Goal: Task Accomplishment & Management: Manage account settings

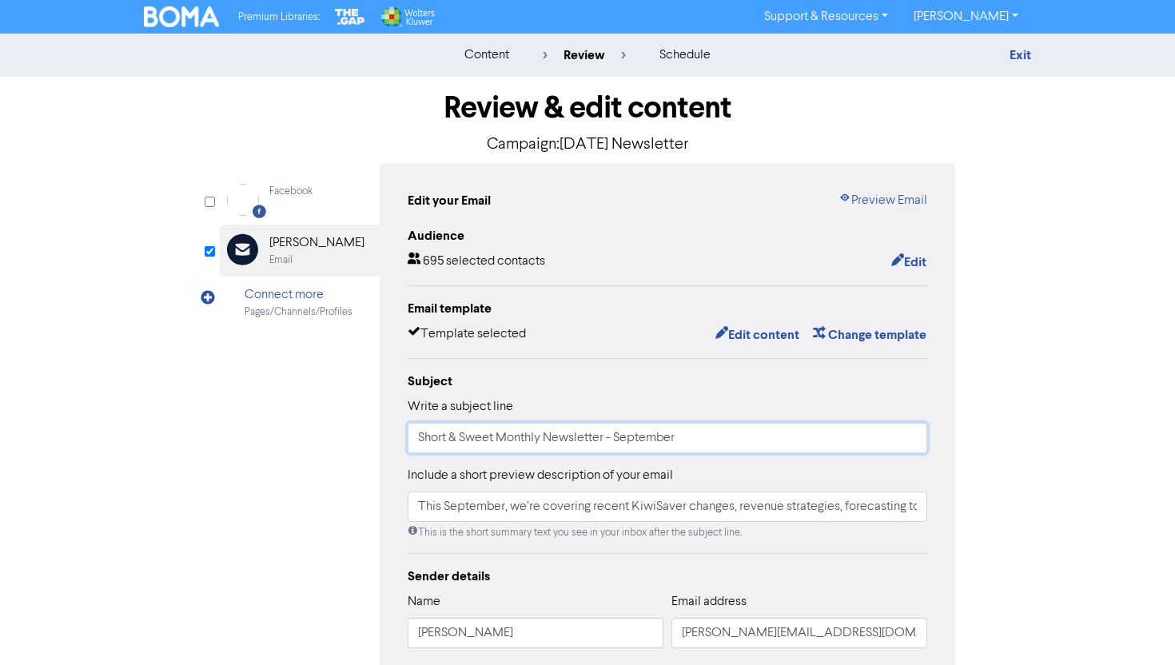
click at [650, 432] on input "Short & Sweet Monthly Newsletter - September" at bounding box center [668, 438] width 520 height 30
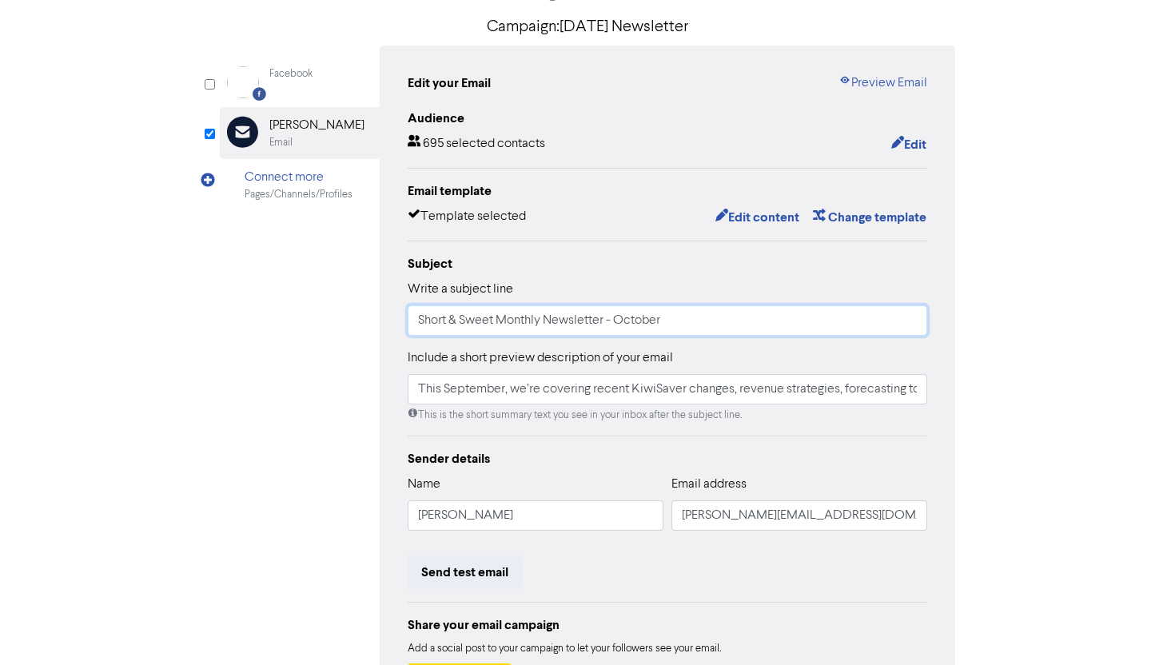
scroll to position [249, 0]
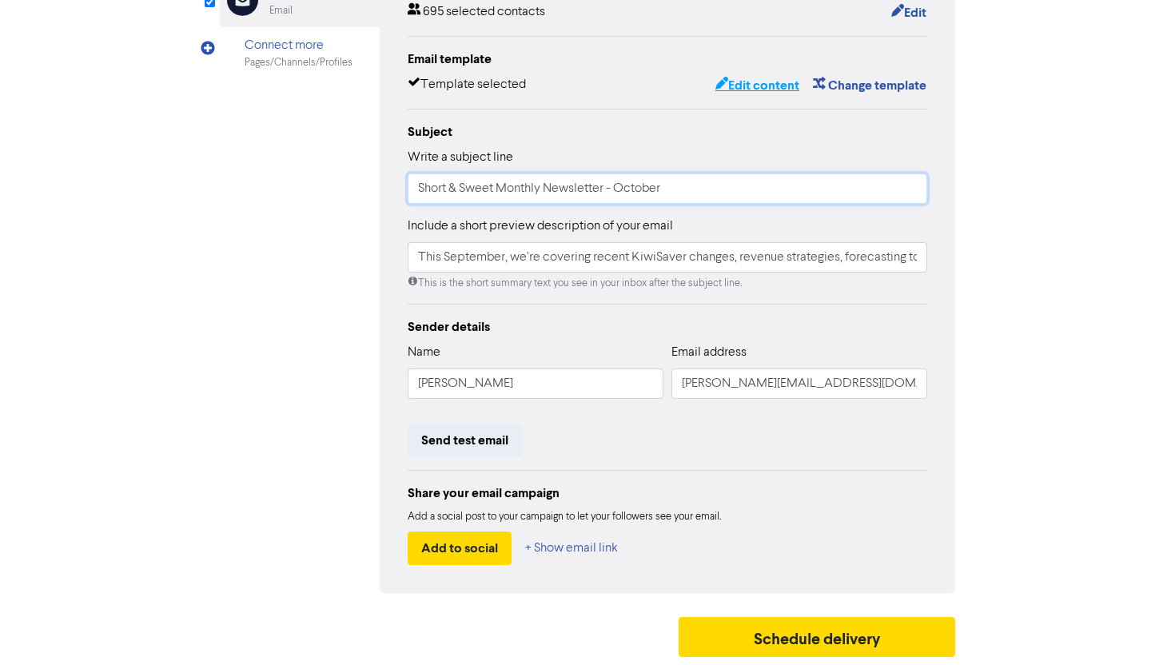
type input "Short & Sweet Monthly Newsletter - October"
click at [771, 83] on button "Edit content" at bounding box center [758, 85] width 86 height 21
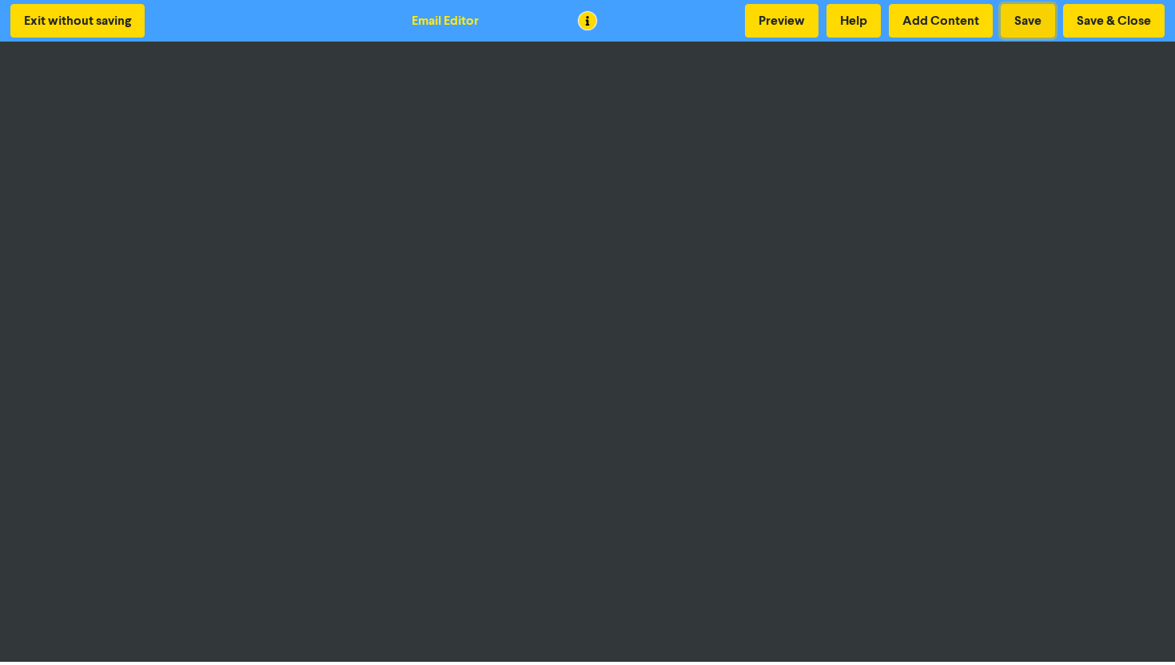
click at [1024, 19] on button "Save" at bounding box center [1028, 21] width 54 height 34
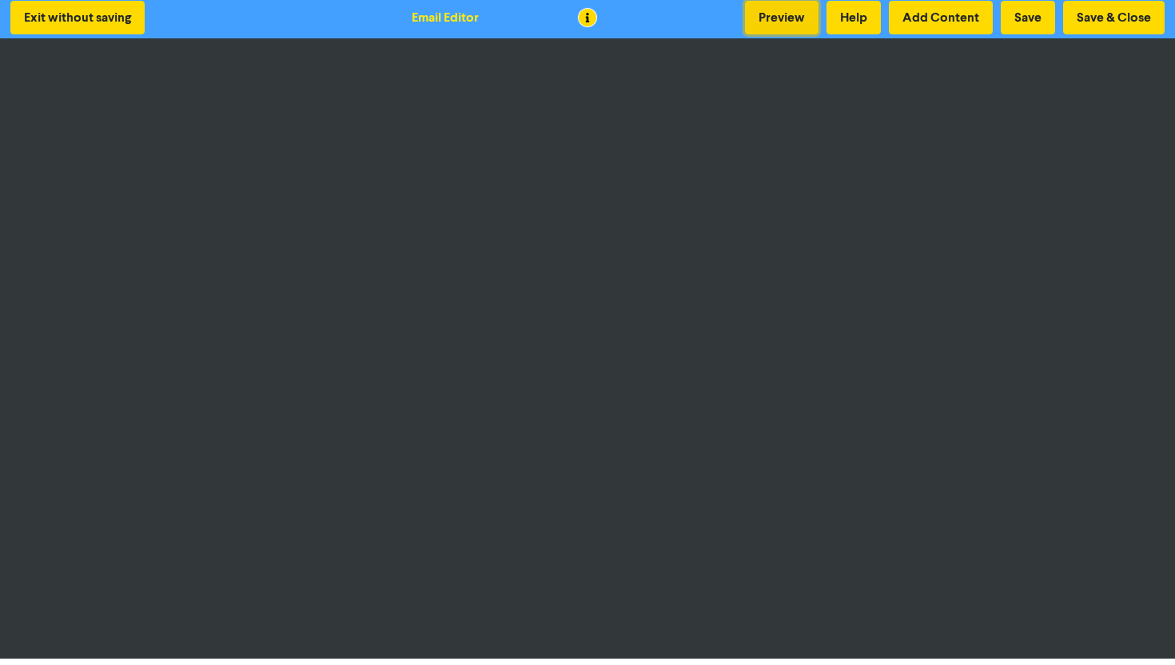
click at [796, 26] on button "Preview" at bounding box center [782, 18] width 74 height 34
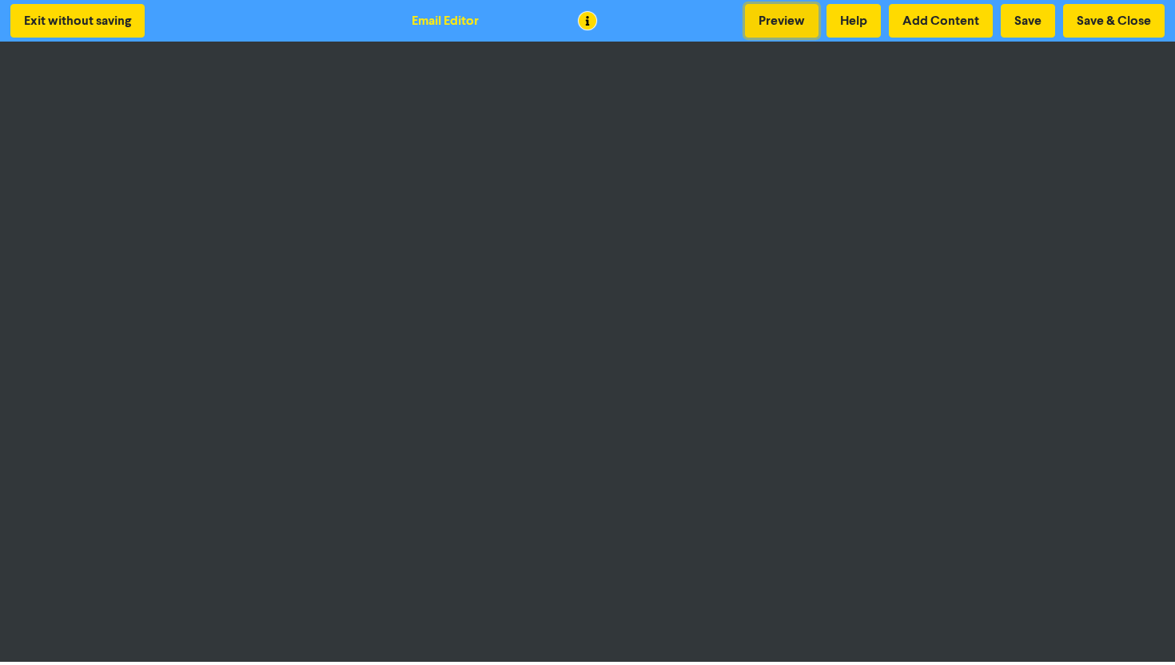
click at [790, 33] on button "Preview" at bounding box center [782, 21] width 74 height 34
click at [1101, 22] on button "Save & Close" at bounding box center [1114, 21] width 102 height 34
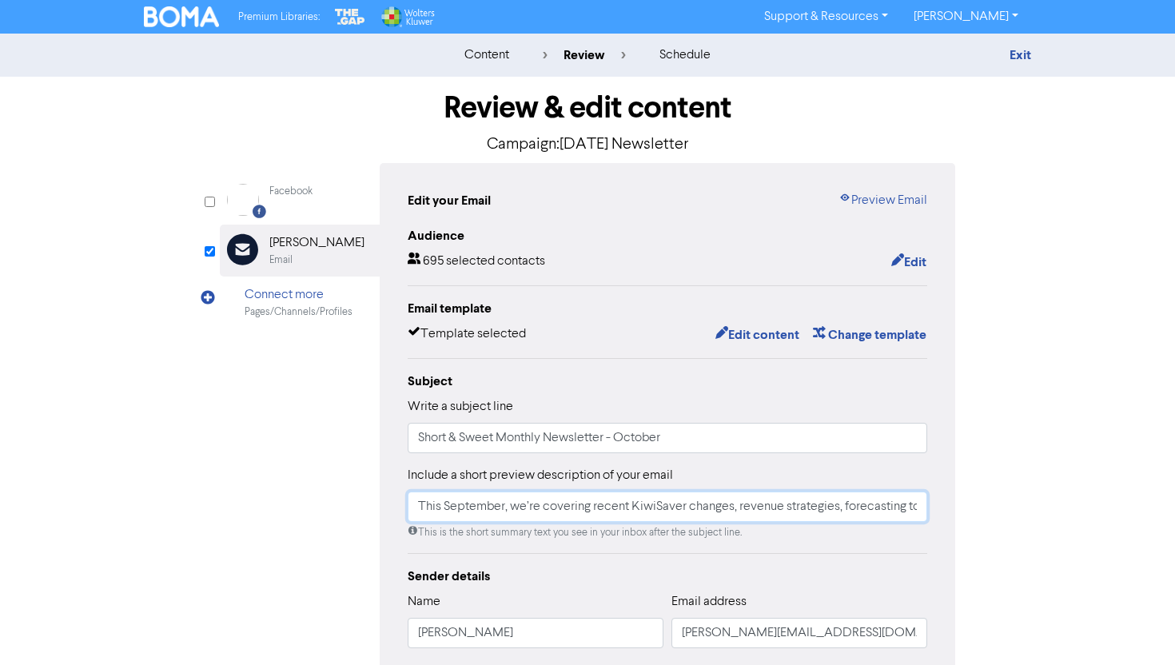
scroll to position [0, 289]
drag, startPoint x: 513, startPoint y: 509, endPoint x: 959, endPoint y: 514, distance: 446.2
click at [959, 514] on div "Review & edit content Campaign: October 2025 Newsletter Facebook Created with S…" at bounding box center [588, 496] width 760 height 838
paste input "explore key business strategies, from tax and cash flow to leadership and audit…"
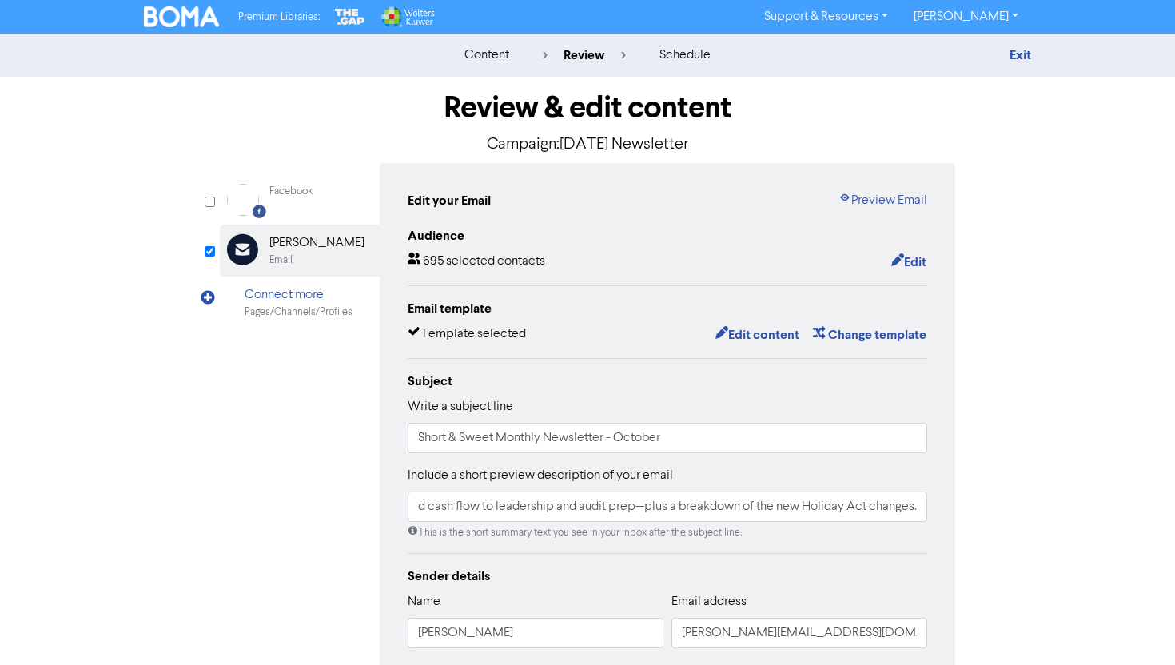
click at [987, 443] on div "Review & edit content Campaign: October 2025 Newsletter Facebook Created with S…" at bounding box center [587, 496] width 911 height 838
drag, startPoint x: 536, startPoint y: 517, endPoint x: 820, endPoint y: 520, distance: 283.1
click at [820, 520] on input "This September, explore key business strategies, from tax and cash flow to lead…" at bounding box center [668, 507] width 520 height 30
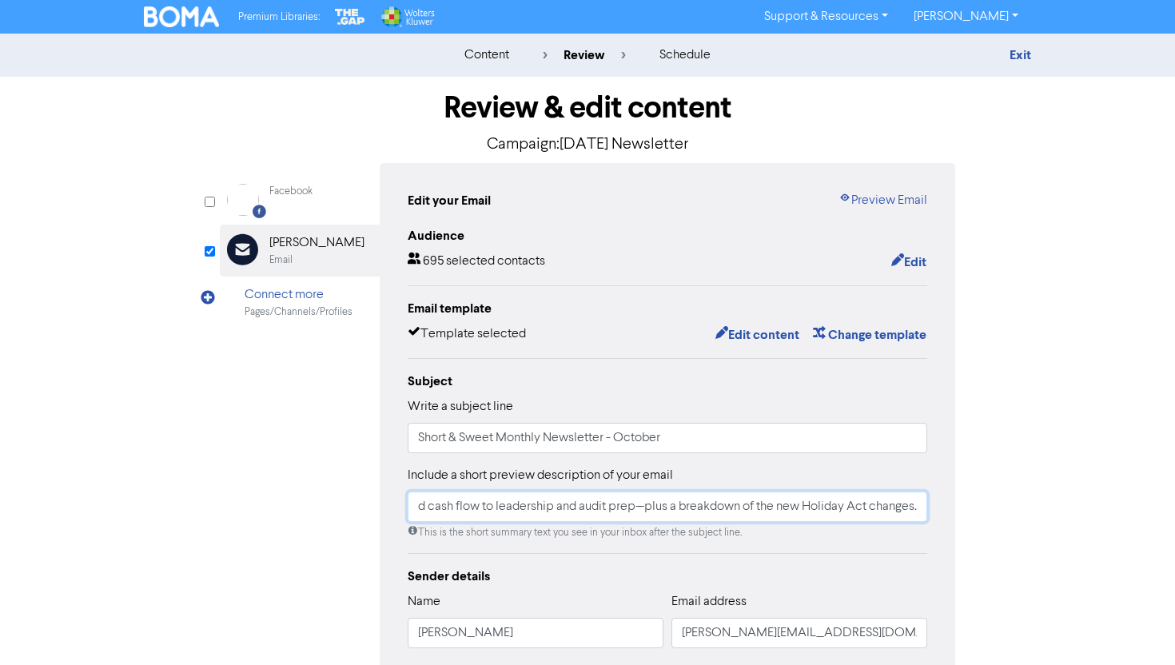
drag, startPoint x: 642, startPoint y: 508, endPoint x: 962, endPoint y: 511, distance: 319.8
click at [962, 511] on div "Review & edit content Campaign: October 2025 Newsletter Facebook Created with S…" at bounding box center [588, 496] width 760 height 838
click at [640, 506] on input "This September, explore key business strategies, from tax and cash flow to lead…" at bounding box center [668, 507] width 520 height 30
drag, startPoint x: 684, startPoint y: 504, endPoint x: 1108, endPoint y: 509, distance: 424.6
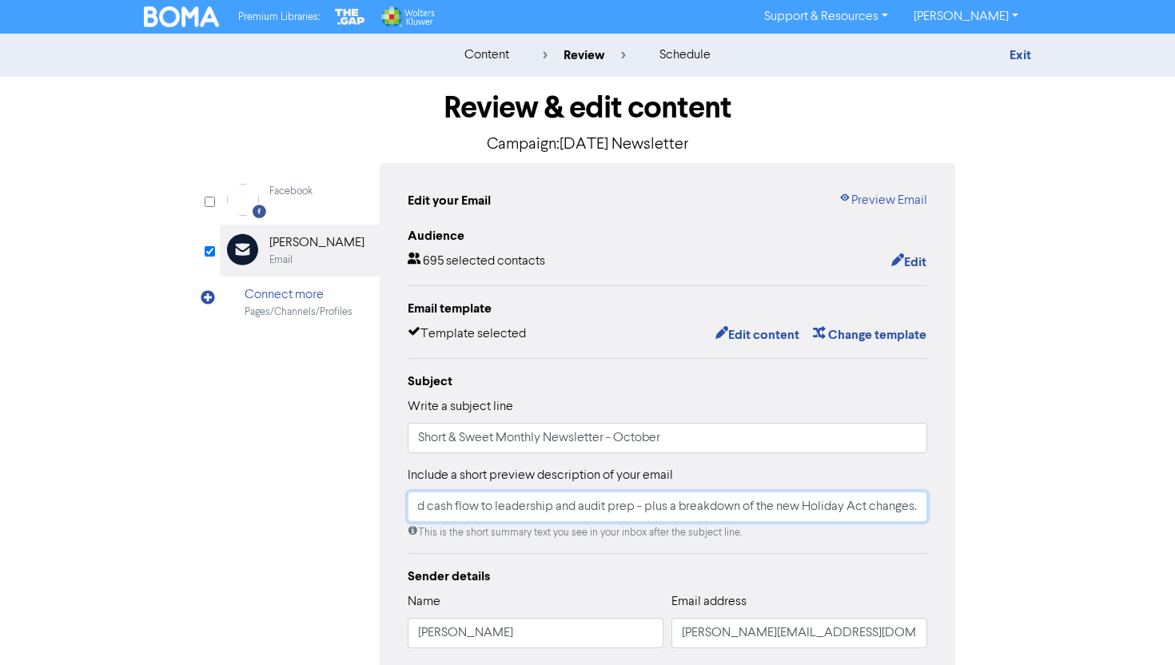
click at [1108, 509] on div "content review schedule Exit Review & edit content Campaign: October 2025 Newsl…" at bounding box center [587, 474] width 1175 height 881
type input "This September, explore key business strategies, from tax and cash flow to lead…"
click at [1067, 448] on div "content review schedule Exit Review & edit content Campaign: October 2025 Newsl…" at bounding box center [587, 474] width 1175 height 881
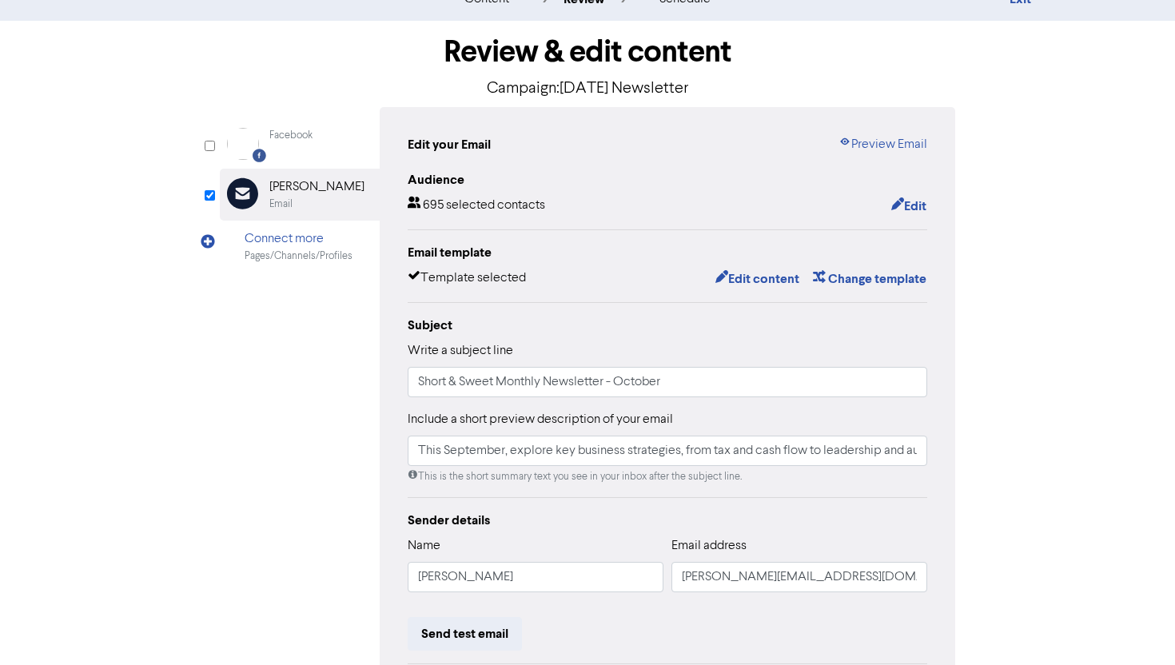
scroll to position [17, 0]
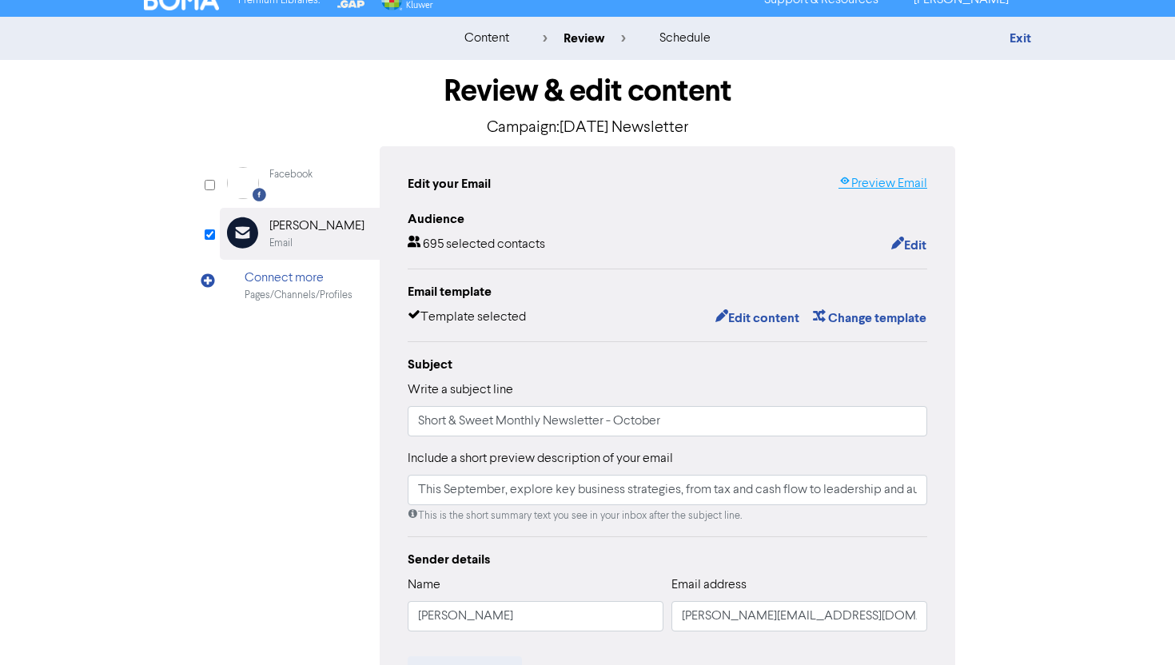
click at [898, 181] on link "Preview Email" at bounding box center [883, 183] width 89 height 19
click at [784, 319] on button "Edit content" at bounding box center [758, 318] width 86 height 21
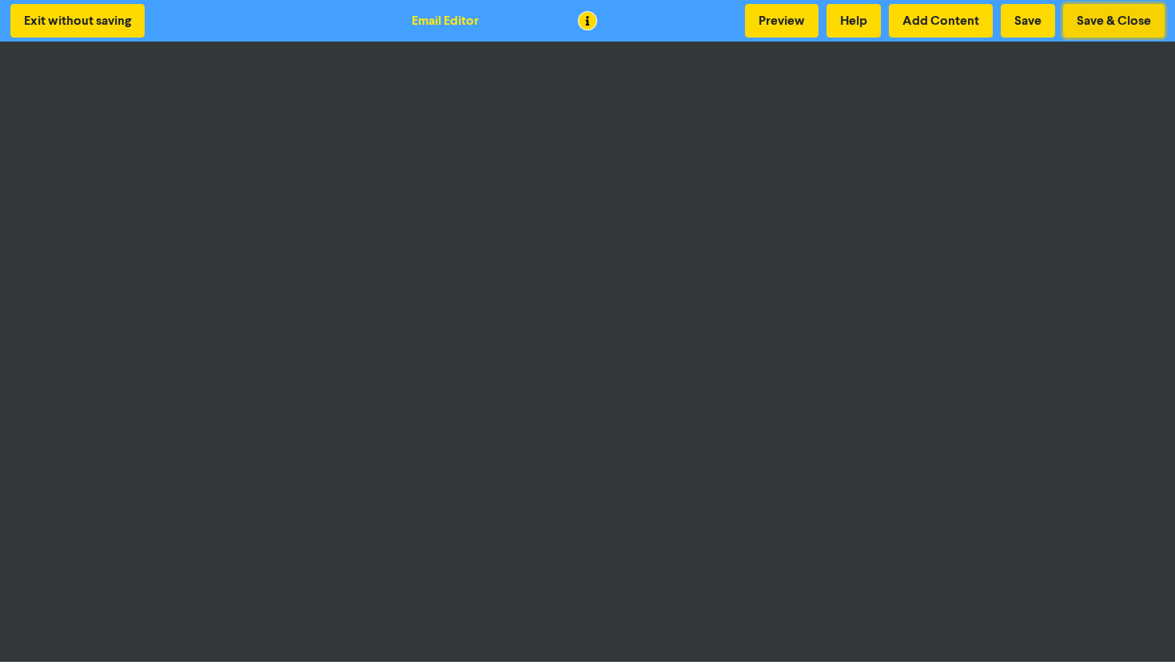
click at [1123, 17] on button "Save & Close" at bounding box center [1114, 21] width 102 height 34
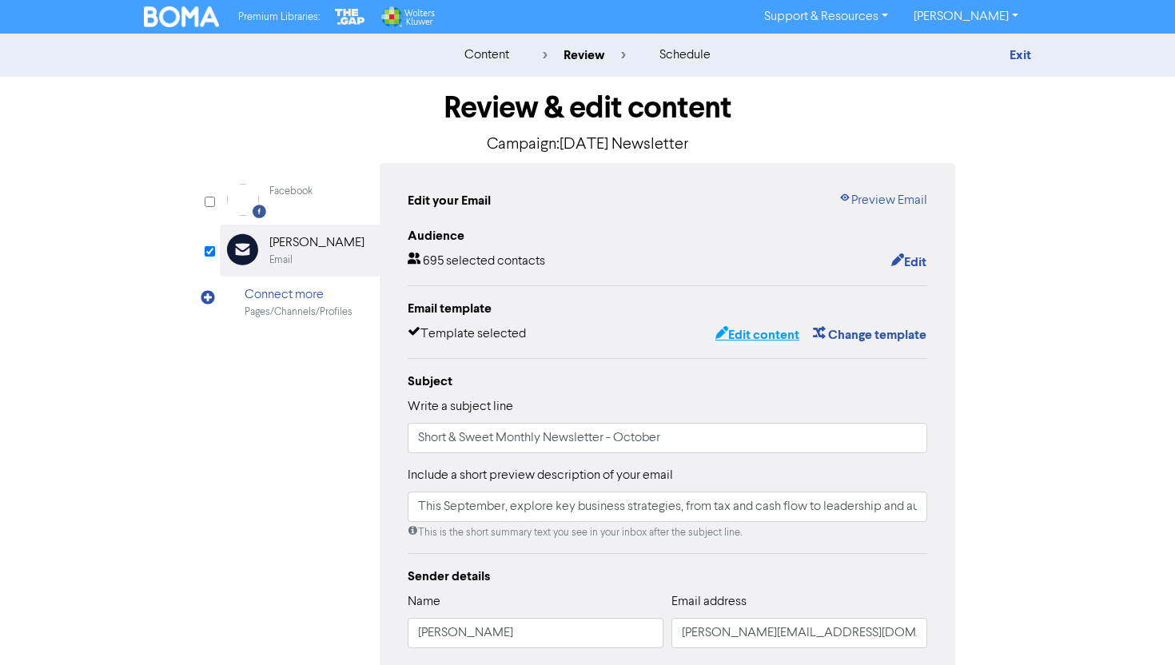
click at [777, 333] on button "Edit content" at bounding box center [758, 335] width 86 height 21
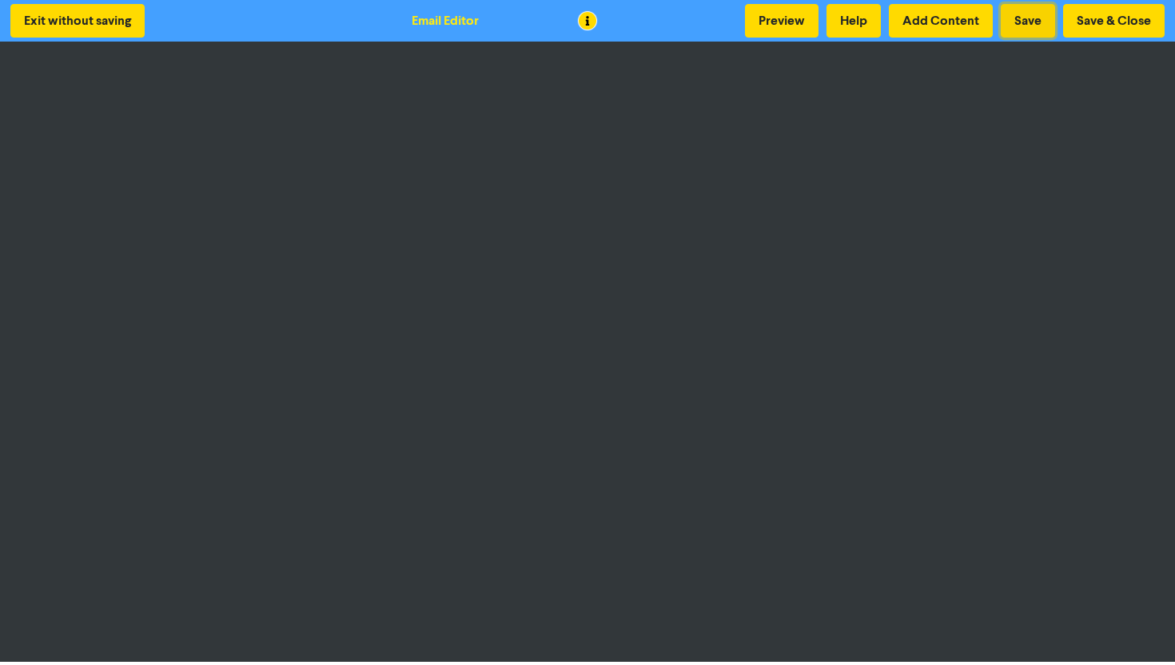
click at [1023, 16] on button "Save" at bounding box center [1028, 21] width 54 height 34
click at [1092, 22] on button "Save & Close" at bounding box center [1114, 21] width 102 height 34
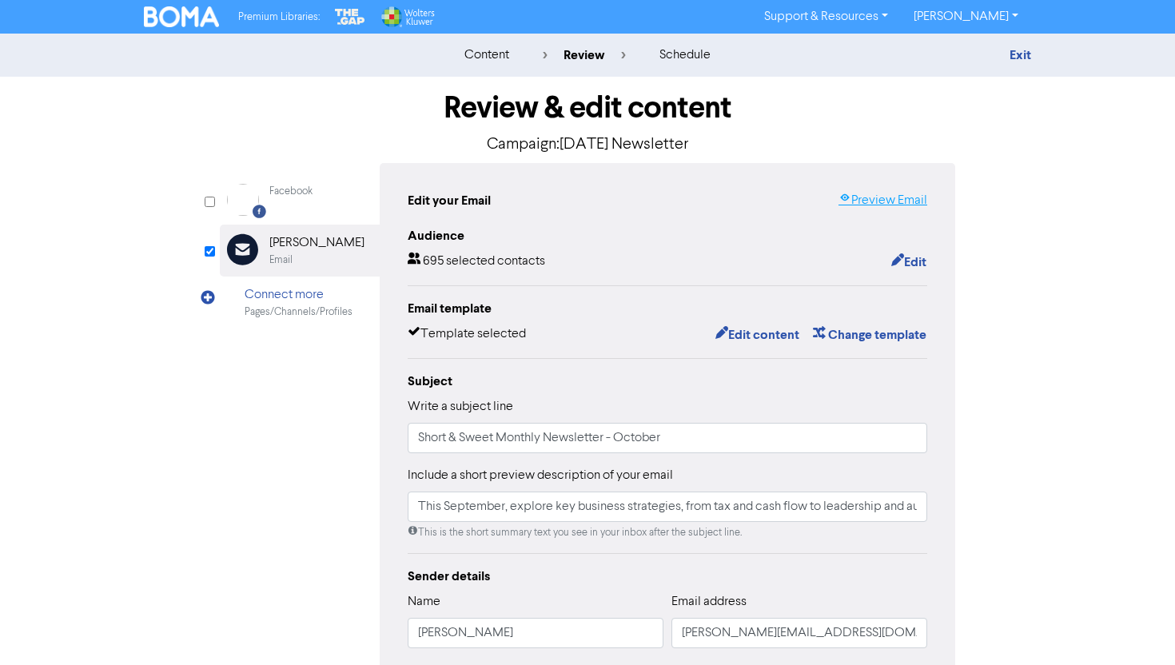
click at [869, 205] on link "Preview Email" at bounding box center [883, 200] width 89 height 19
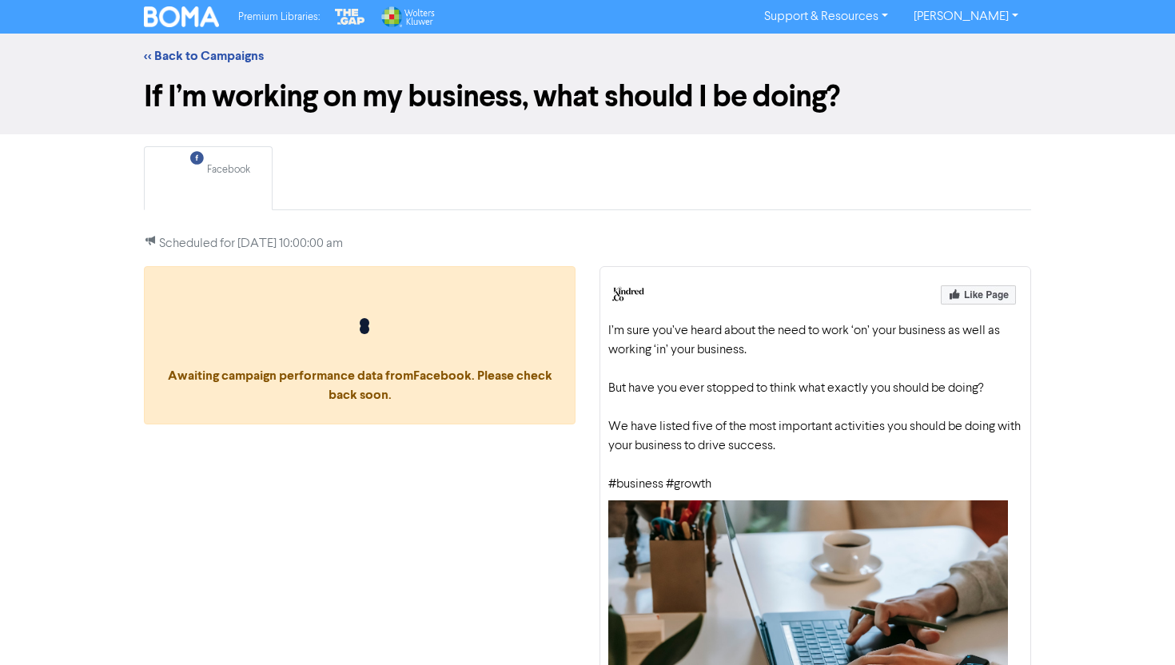
scroll to position [197, 0]
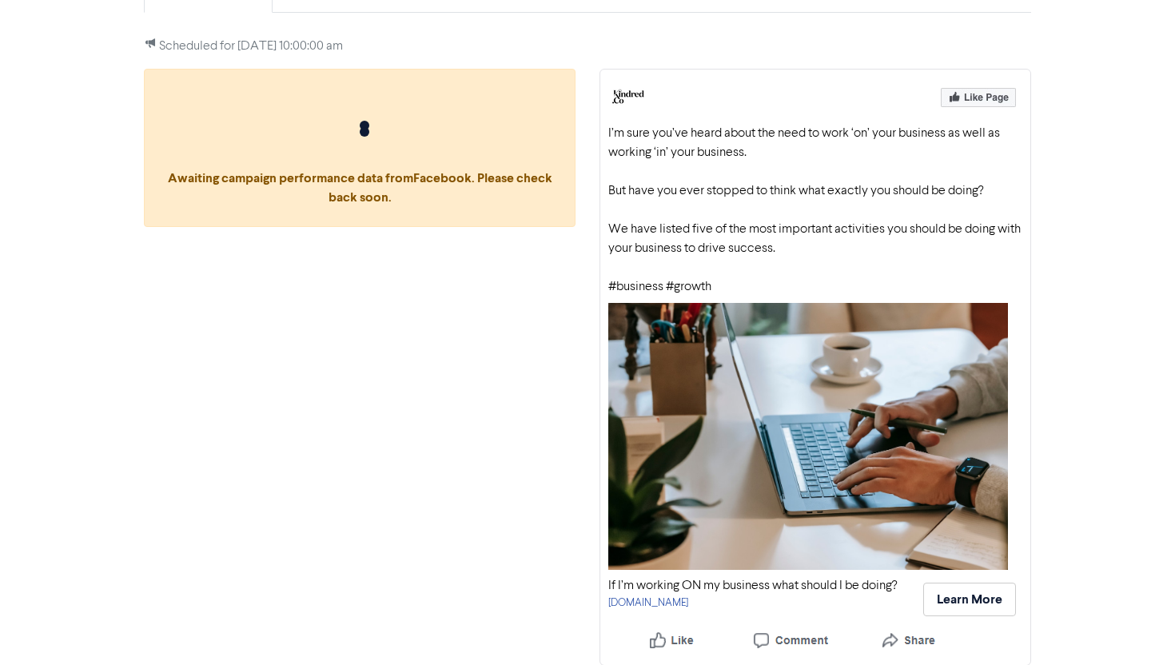
click at [691, 592] on div "If I’m working ON my business what should I be doing?" at bounding box center [752, 585] width 289 height 19
click at [687, 599] on link "public2.bomamarketing.com" at bounding box center [648, 603] width 80 height 10
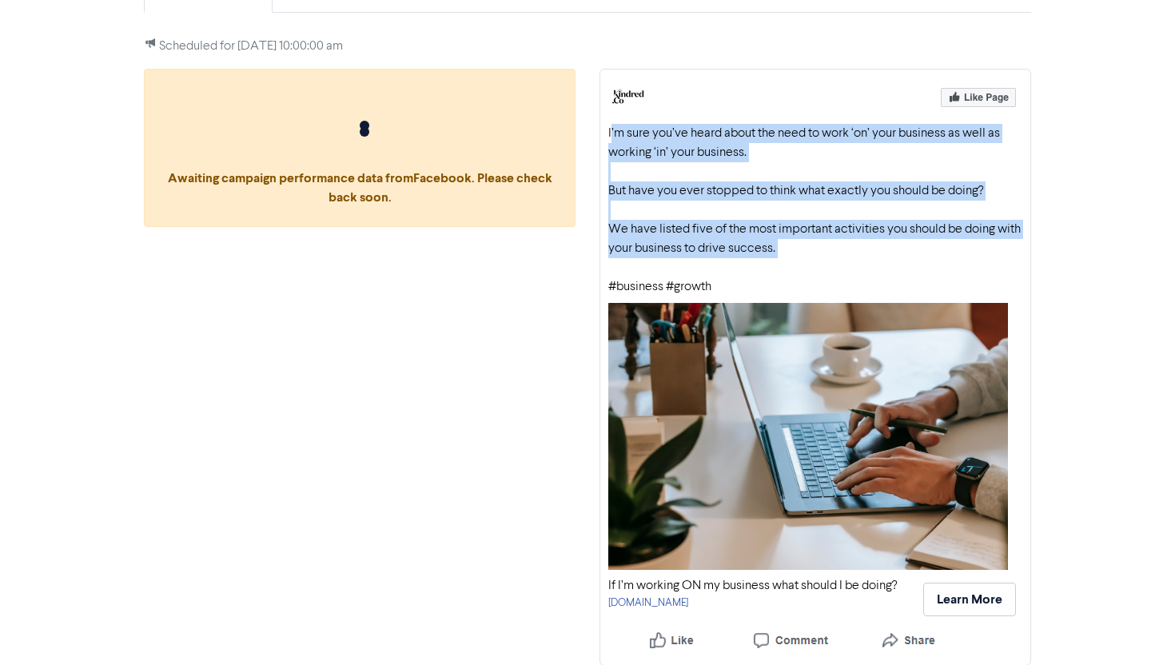
drag, startPoint x: 610, startPoint y: 130, endPoint x: 828, endPoint y: 258, distance: 252.7
click at [828, 259] on div "I’m sure you’ve heard about the need to work ‘on’ your business as well as work…" at bounding box center [815, 210] width 414 height 173
copy div "’m sure you’ve heard about the need to work ‘on’ your business as well as worki…"
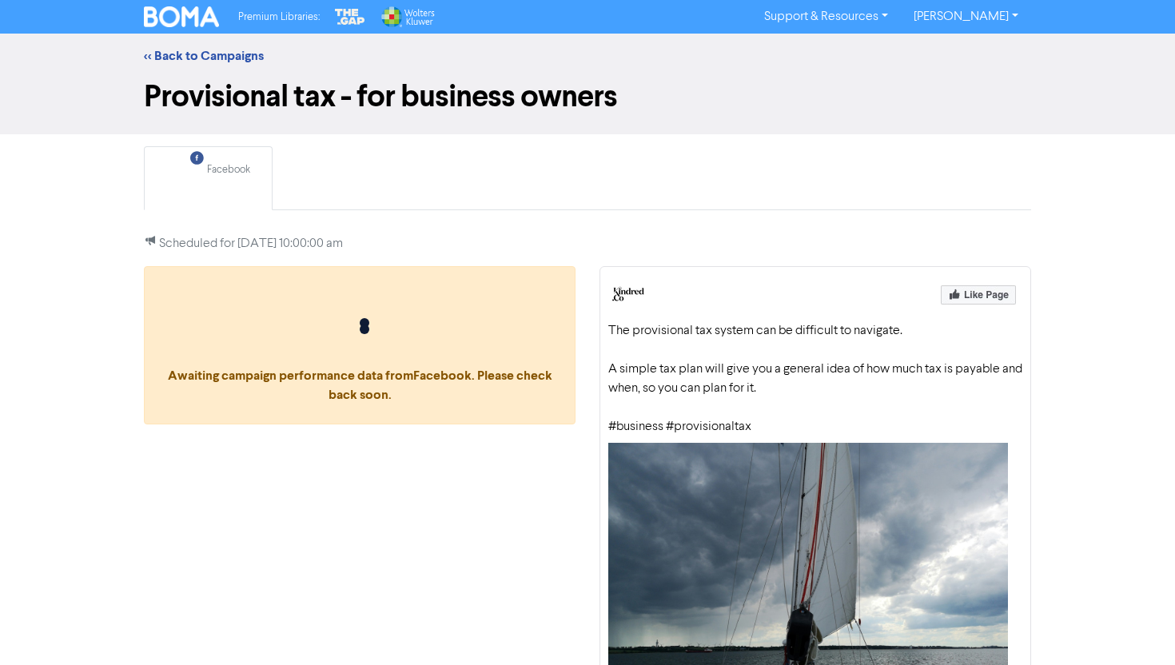
scroll to position [140, 0]
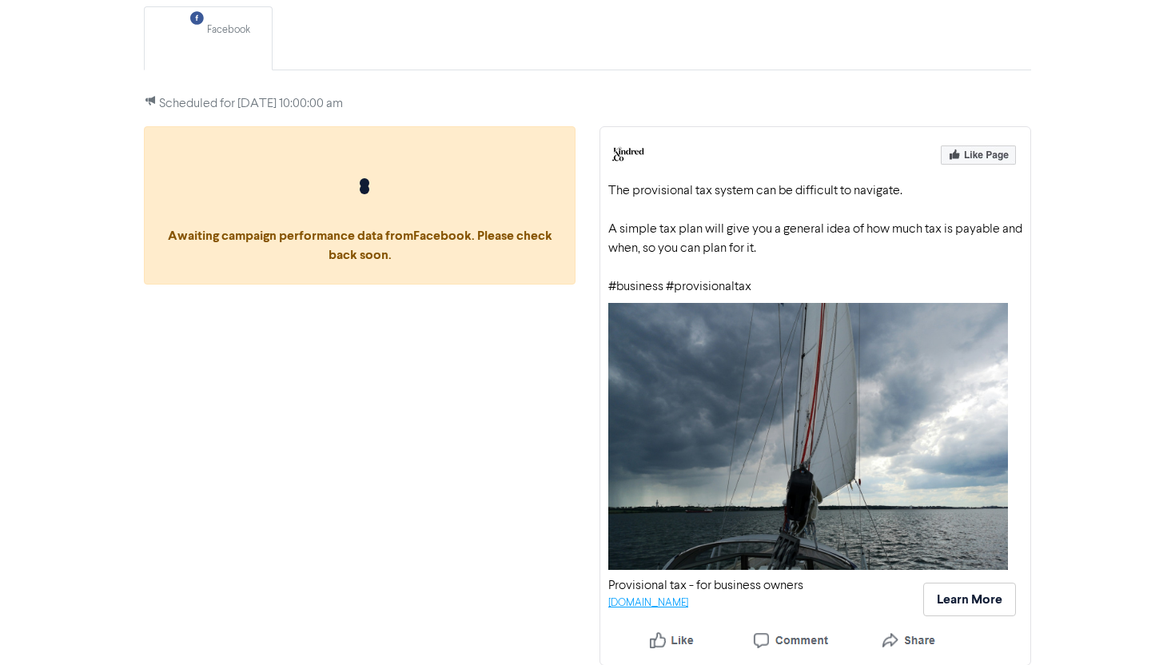
click at [688, 605] on link "public2.bomamarketing.com" at bounding box center [648, 603] width 80 height 10
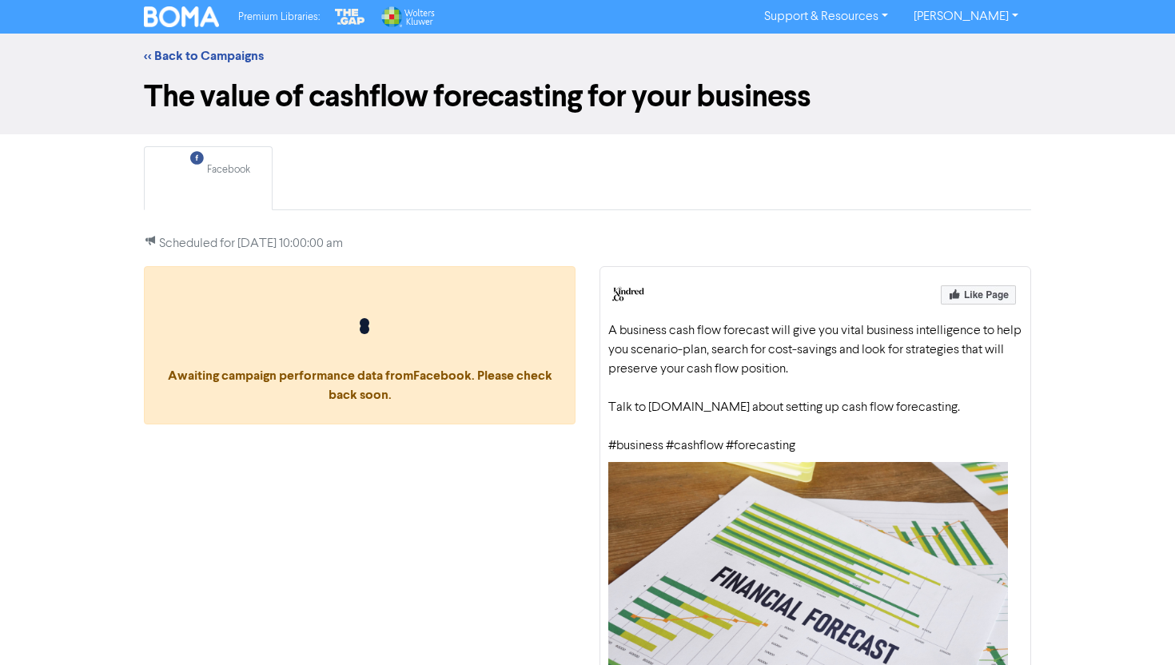
scroll to position [145, 0]
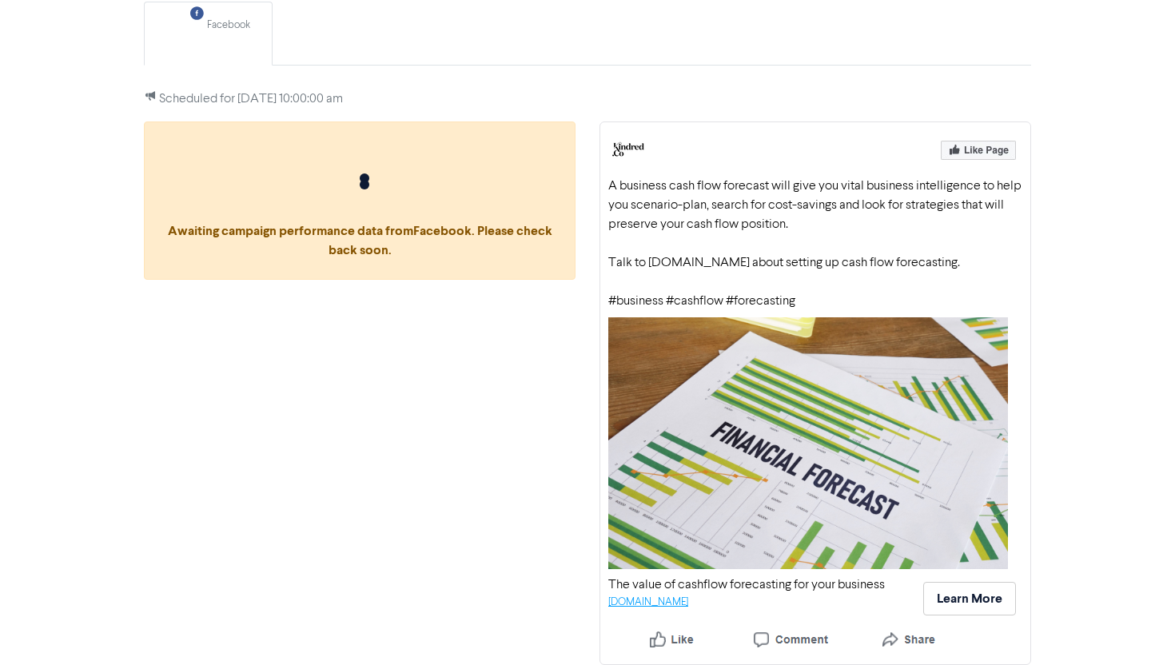
click at [688, 600] on link "[DOMAIN_NAME]" at bounding box center [648, 602] width 80 height 10
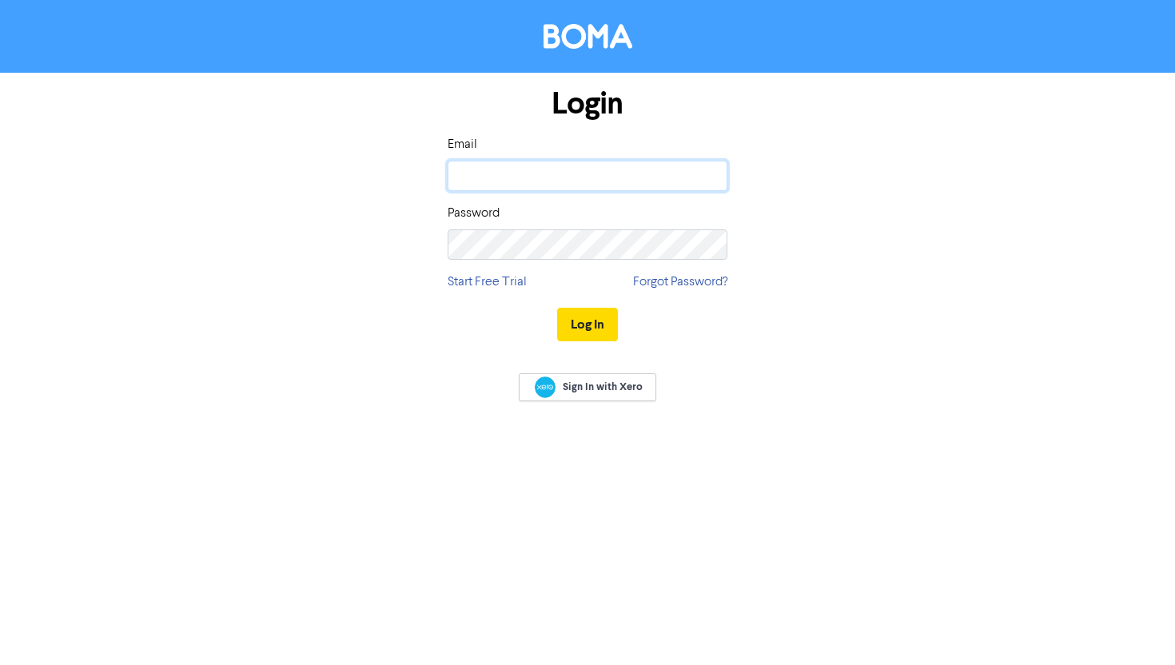
click at [566, 178] on input "email" at bounding box center [588, 176] width 280 height 30
type input "[EMAIL_ADDRESS][DOMAIN_NAME]"
click at [557, 308] on button "Log In" at bounding box center [587, 325] width 61 height 34
